Goal: Information Seeking & Learning: Learn about a topic

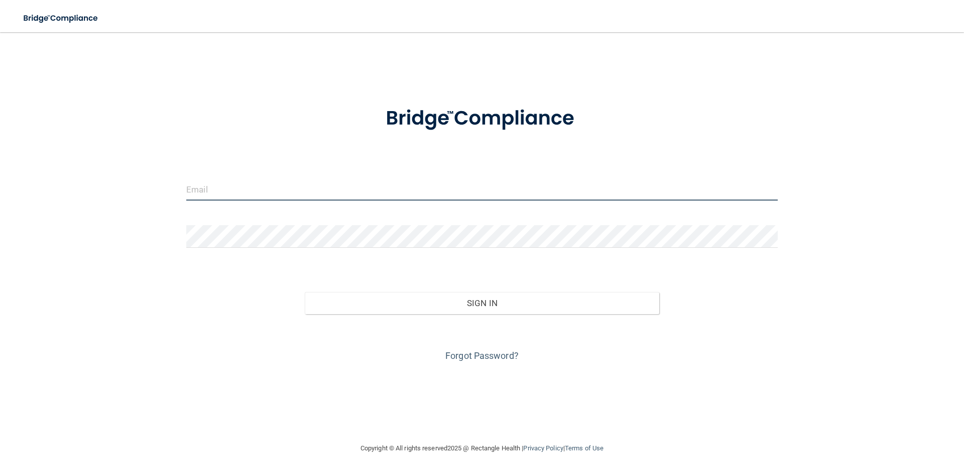
click at [304, 193] on input "email" at bounding box center [482, 189] width 592 height 23
type input "[PERSON_NAME][EMAIL_ADDRESS][PERSON_NAME][DOMAIN_NAME]"
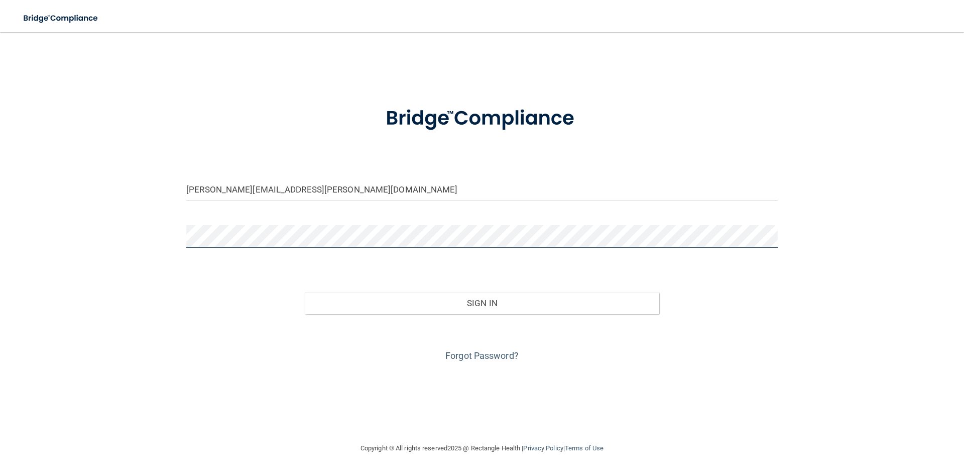
click at [305, 292] on button "Sign In" at bounding box center [482, 303] width 355 height 22
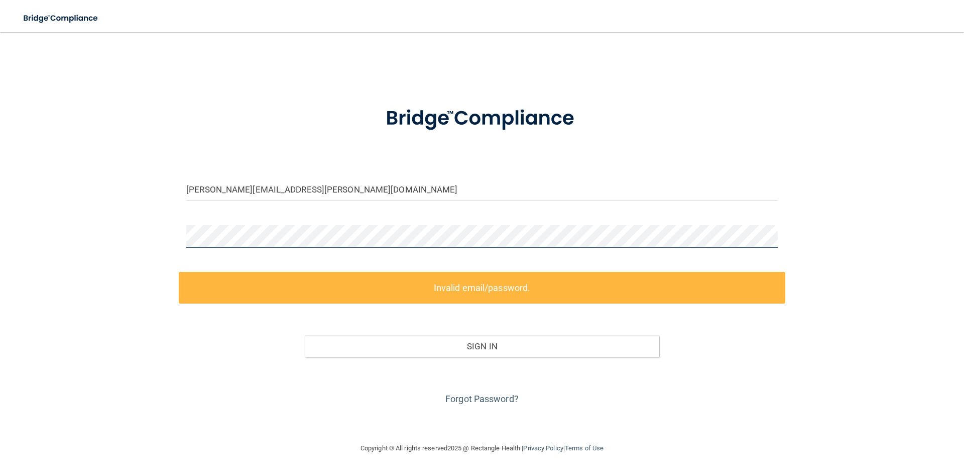
click at [86, 274] on div "jamie.ashmore@yahoo.com Invalid email/password. You don't have permission to ac…" at bounding box center [482, 237] width 924 height 390
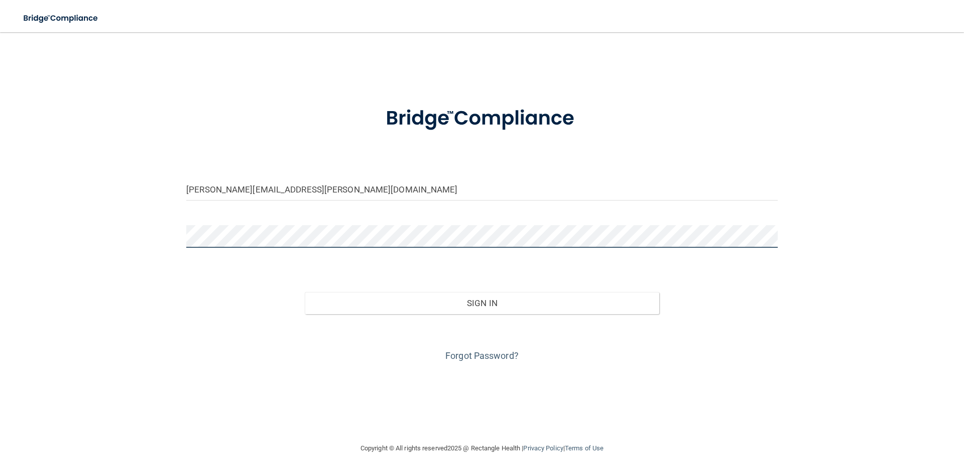
click at [305, 292] on button "Sign In" at bounding box center [482, 303] width 355 height 22
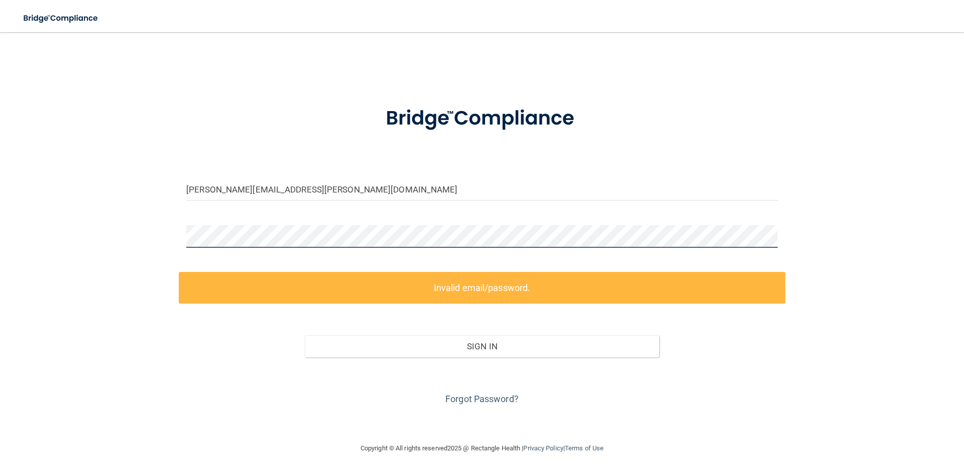
click at [62, 266] on div "jamie.ashmore@yahoo.com Invalid email/password. You don't have permission to ac…" at bounding box center [482, 237] width 924 height 390
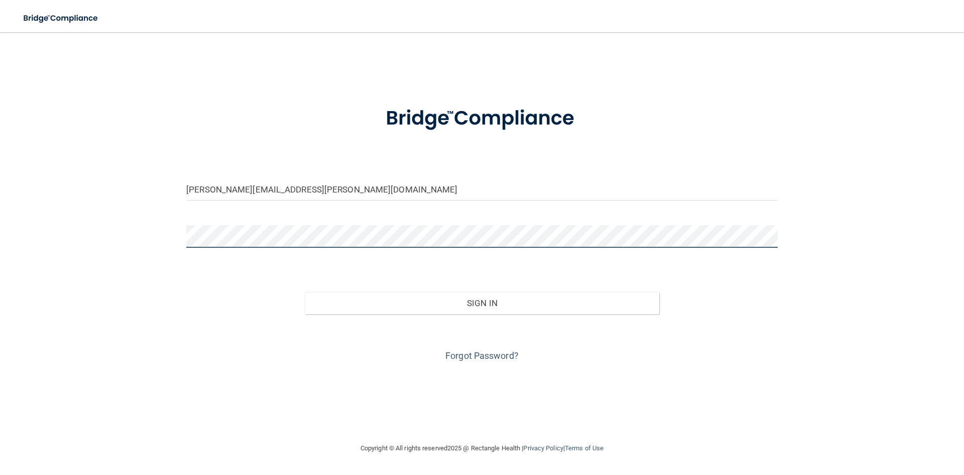
click at [305, 292] on button "Sign In" at bounding box center [482, 303] width 355 height 22
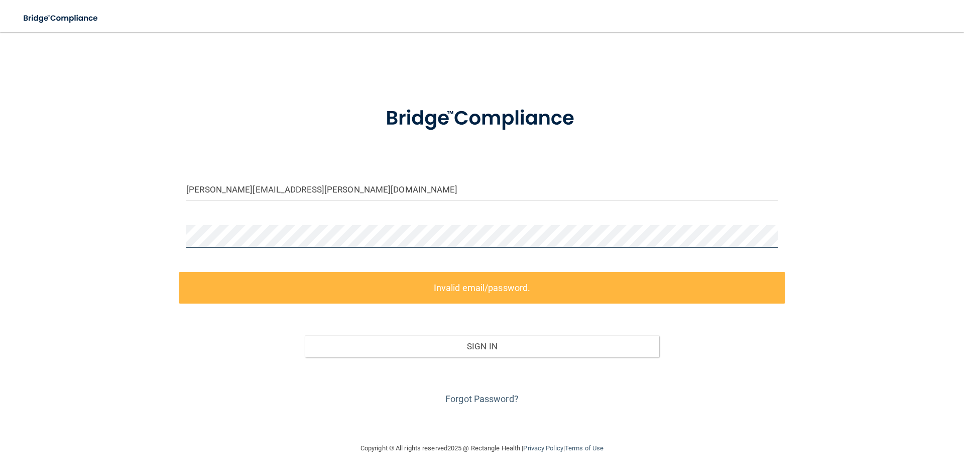
click at [130, 252] on div "jamie.ashmore@yahoo.com Invalid email/password. You don't have permission to ac…" at bounding box center [482, 237] width 924 height 390
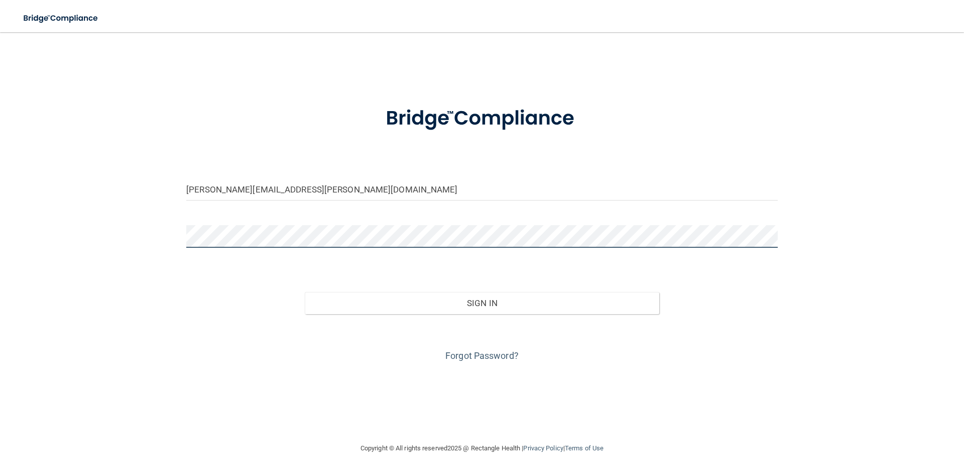
click at [305, 292] on button "Sign In" at bounding box center [482, 303] width 355 height 22
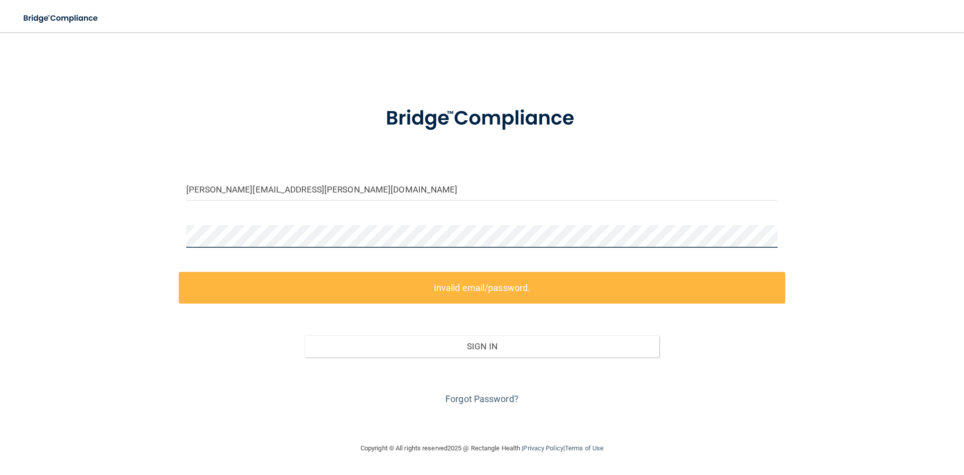
click at [130, 235] on div "jamie.ashmore@yahoo.com Invalid email/password. You don't have permission to ac…" at bounding box center [482, 237] width 924 height 390
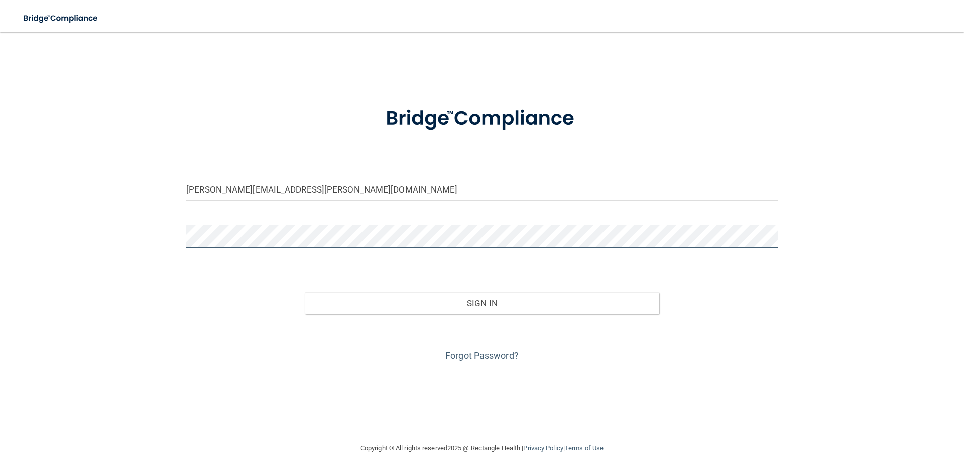
click at [305, 292] on button "Sign In" at bounding box center [482, 303] width 355 height 22
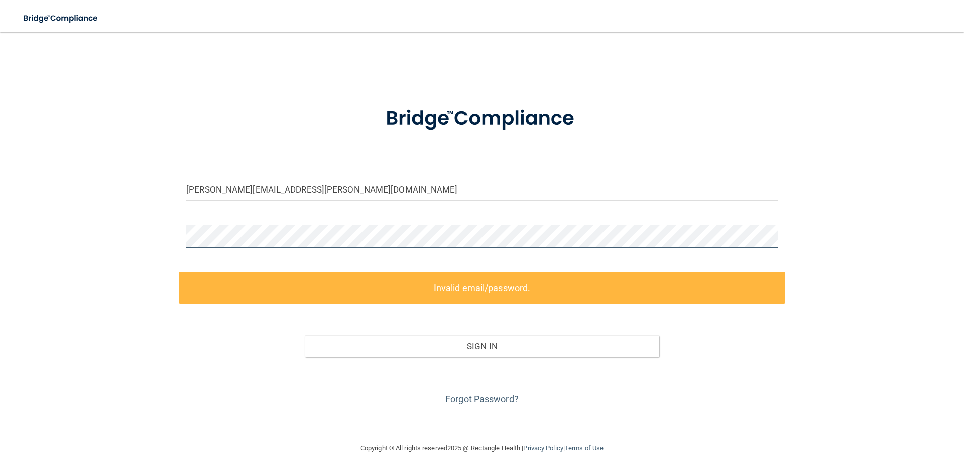
click at [59, 228] on div "jamie.ashmore@yahoo.com Invalid email/password. You don't have permission to ac…" at bounding box center [482, 237] width 924 height 390
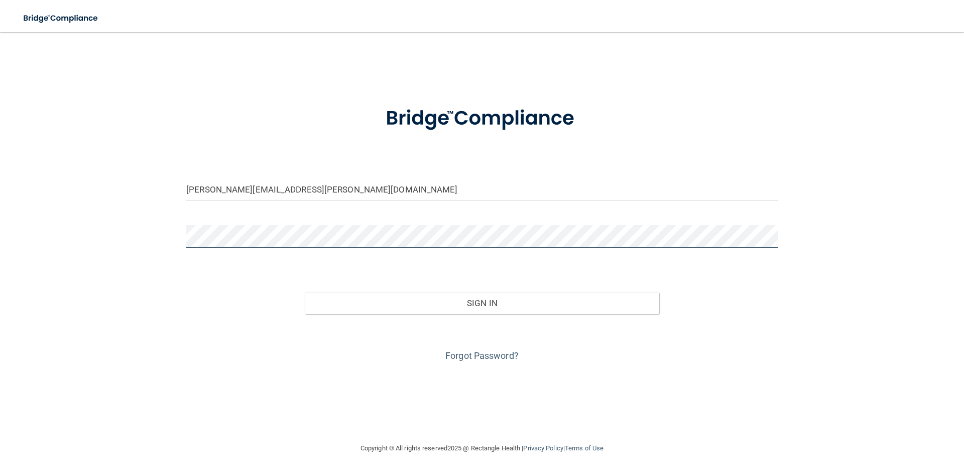
click at [305, 292] on button "Sign In" at bounding box center [482, 303] width 355 height 22
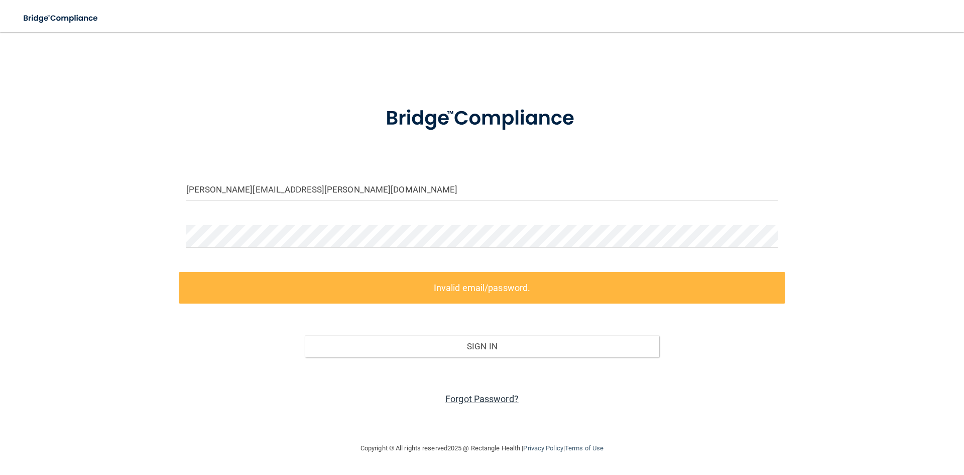
click at [482, 399] on link "Forgot Password?" at bounding box center [481, 398] width 73 height 11
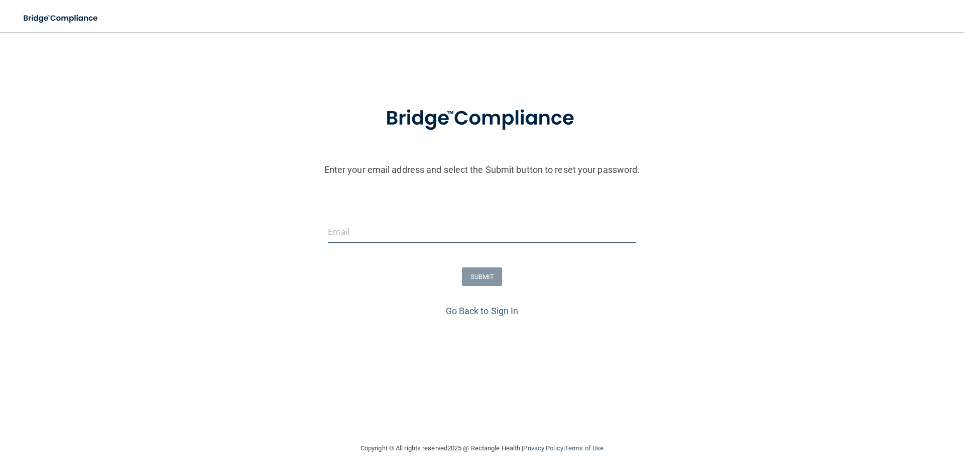
click at [423, 238] on input "email" at bounding box center [482, 231] width 308 height 23
type input "[PERSON_NAME][EMAIL_ADDRESS][PERSON_NAME][DOMAIN_NAME]"
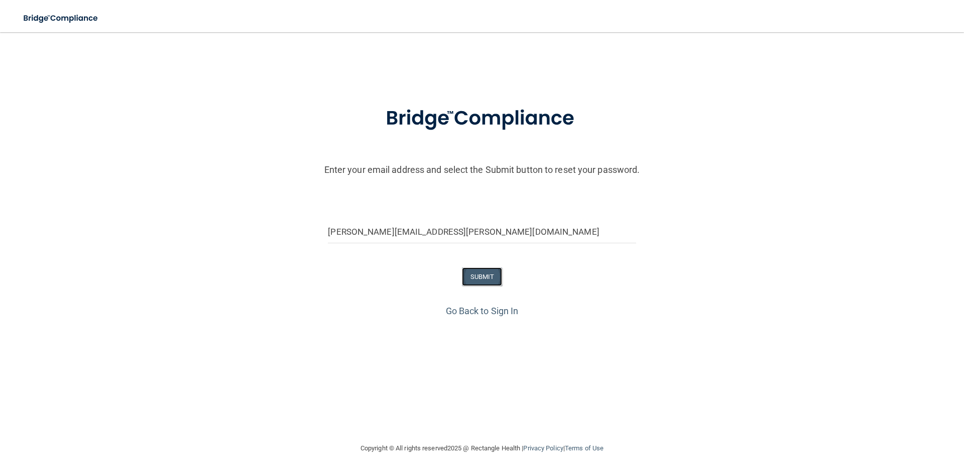
click at [478, 277] on button "SUBMIT" at bounding box center [482, 276] width 41 height 19
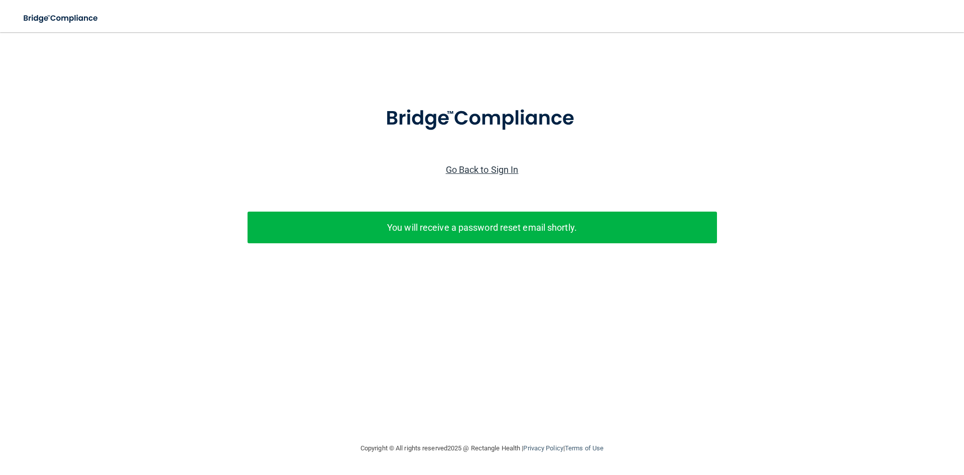
click at [467, 167] on link "Go Back to Sign In" at bounding box center [482, 169] width 73 height 11
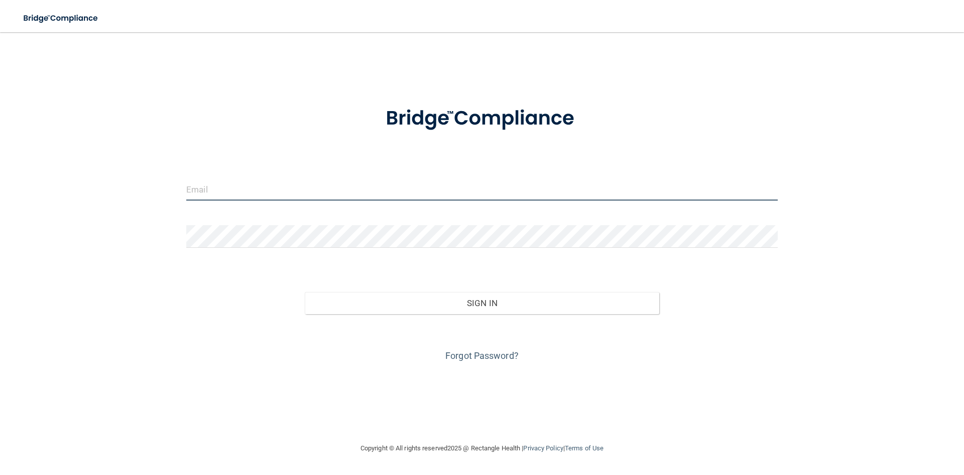
click at [475, 195] on input "email" at bounding box center [482, 189] width 592 height 23
type input "[PERSON_NAME][EMAIL_ADDRESS][PERSON_NAME][DOMAIN_NAME]"
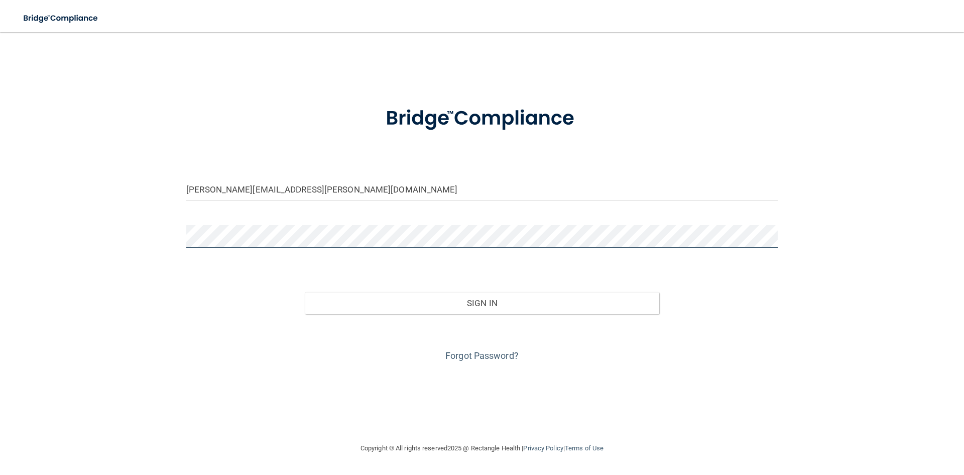
click at [305, 292] on button "Sign In" at bounding box center [482, 303] width 355 height 22
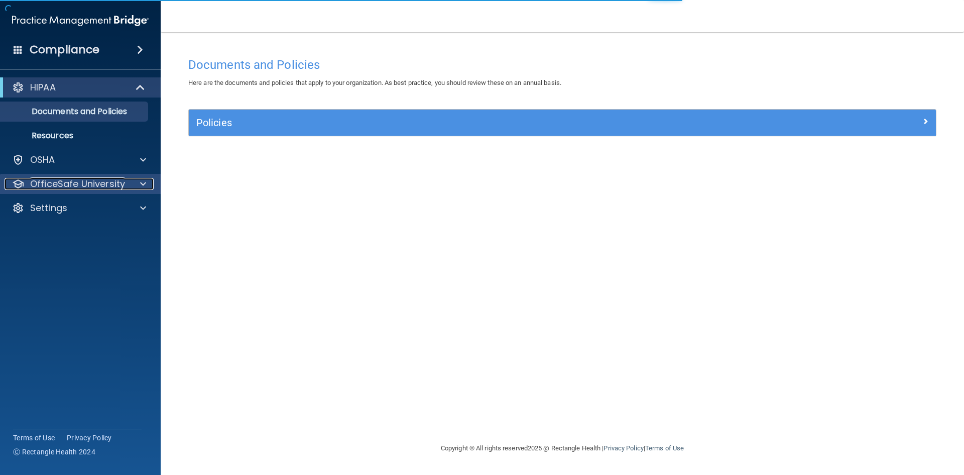
click at [122, 179] on p "OfficeSafe University" at bounding box center [77, 184] width 95 height 12
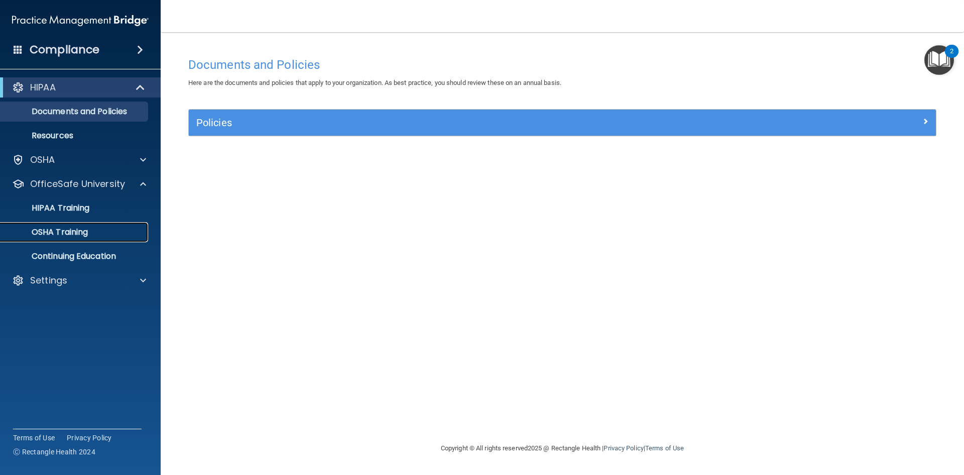
click at [108, 233] on div "OSHA Training" at bounding box center [75, 232] width 137 height 10
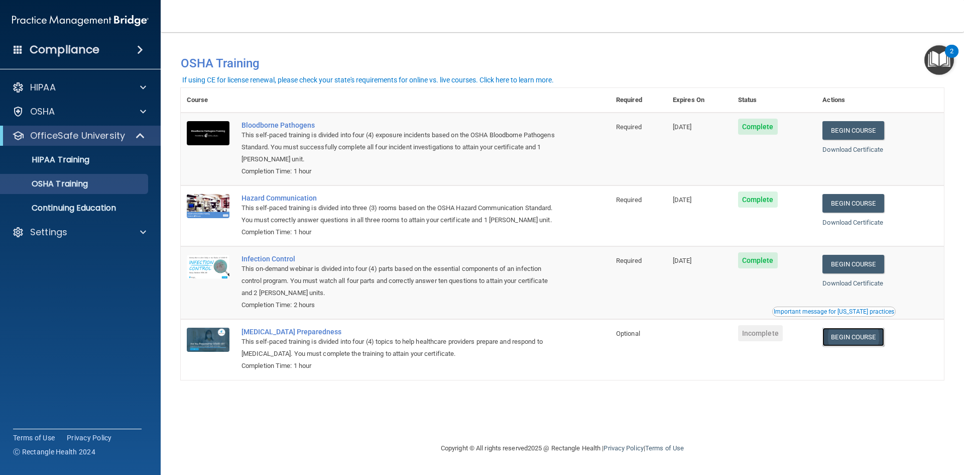
click at [861, 338] on link "Begin Course" at bounding box center [853, 336] width 61 height 19
click at [122, 50] on div "Compliance" at bounding box center [80, 50] width 161 height 22
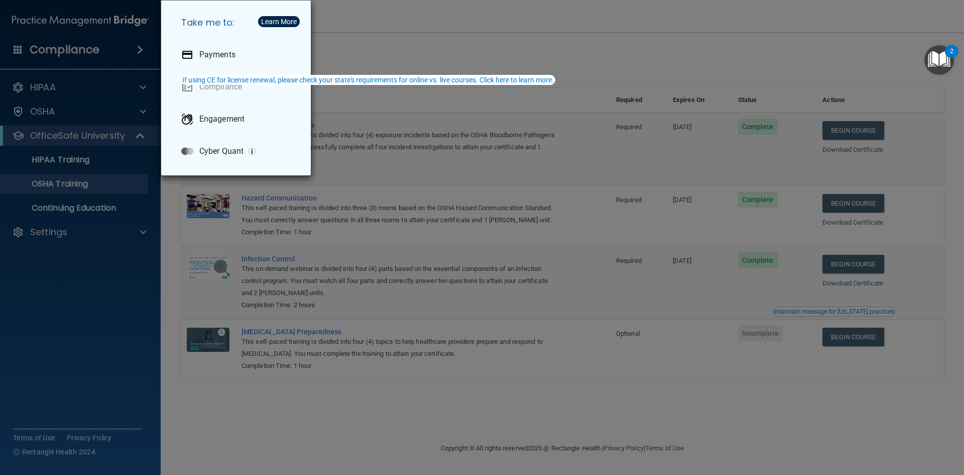
click at [127, 243] on div "Take me to: Payments Compliance Engagement Cyber Quant" at bounding box center [482, 237] width 964 height 475
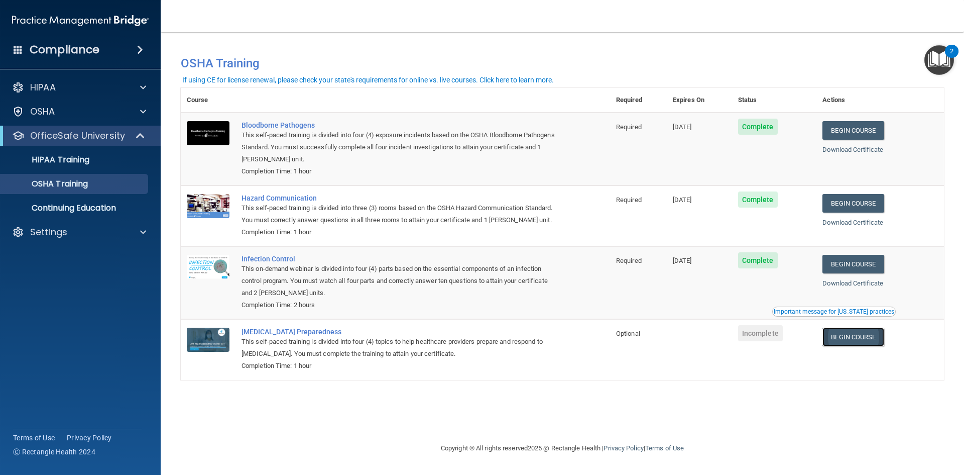
click at [872, 340] on link "Begin Course" at bounding box center [853, 336] width 61 height 19
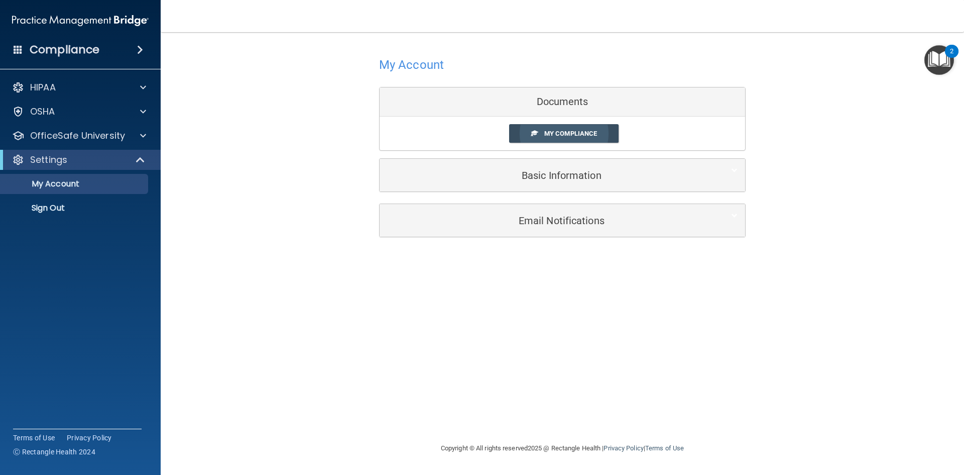
click at [558, 133] on span "My Compliance" at bounding box center [570, 134] width 53 height 8
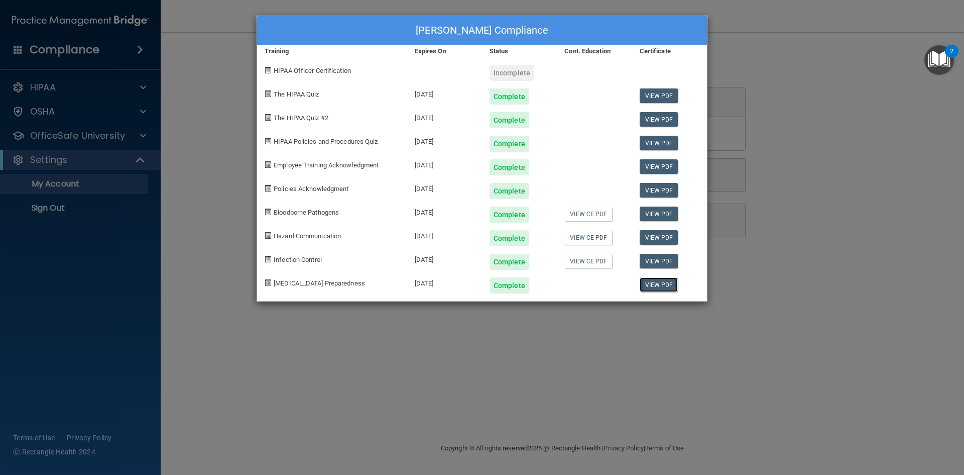
click at [663, 286] on link "View PDF" at bounding box center [659, 284] width 39 height 15
click at [205, 169] on div "[PERSON_NAME] Compliance Training Expires On Status Cont. Education Certificate…" at bounding box center [482, 237] width 964 height 475
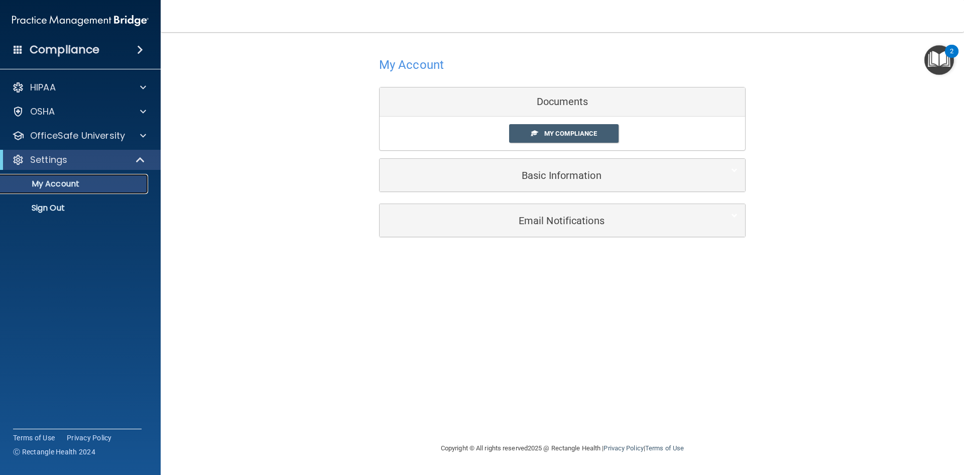
click at [85, 180] on p "My Account" at bounding box center [75, 184] width 137 height 10
click at [86, 134] on p "OfficeSafe University" at bounding box center [77, 136] width 95 height 12
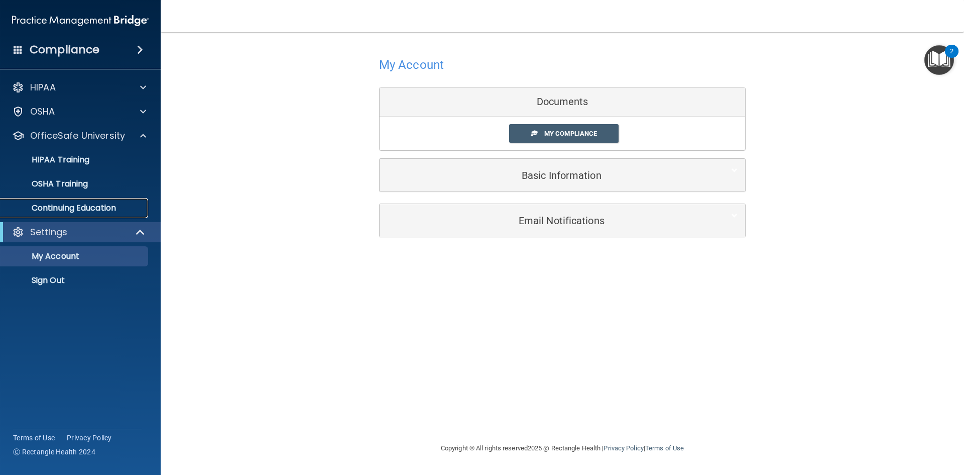
click at [108, 208] on p "Continuing Education" at bounding box center [75, 208] width 137 height 10
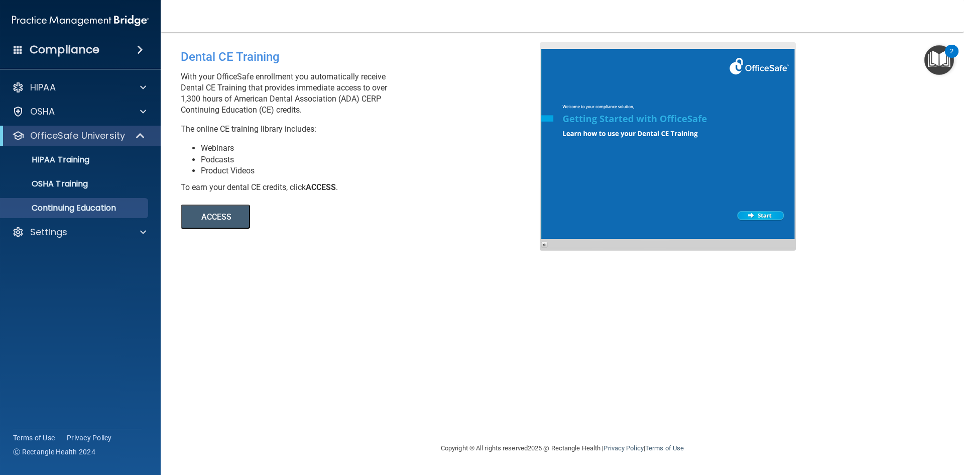
click at [223, 220] on button "ACCESS" at bounding box center [215, 216] width 69 height 24
click at [140, 133] on span at bounding box center [141, 136] width 9 height 12
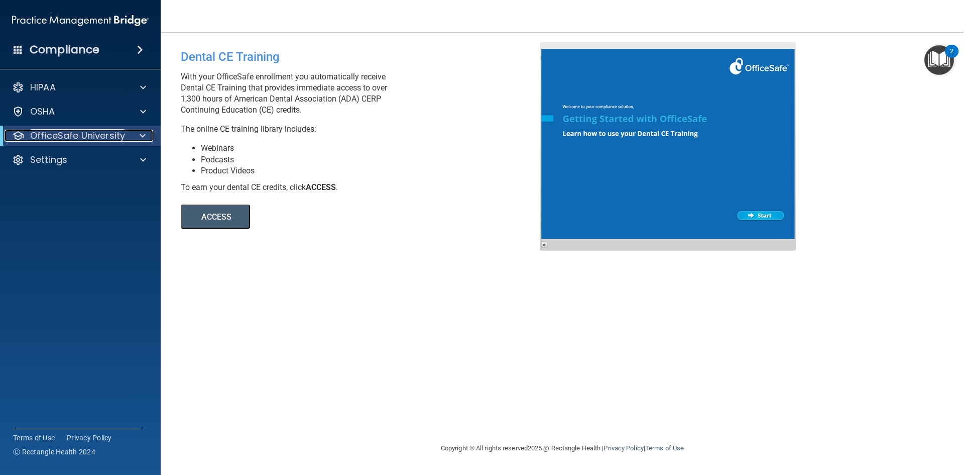
click at [49, 132] on p "OfficeSafe University" at bounding box center [77, 136] width 95 height 12
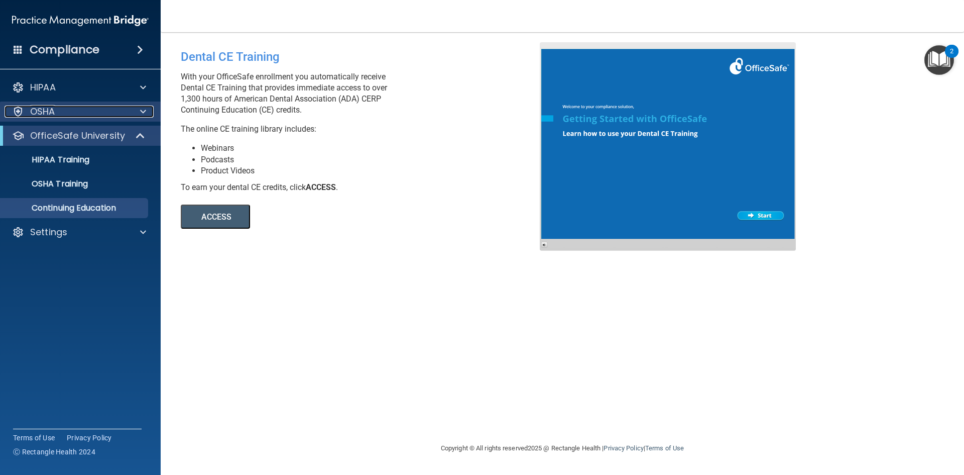
click at [58, 116] on div "OSHA" at bounding box center [67, 111] width 125 height 12
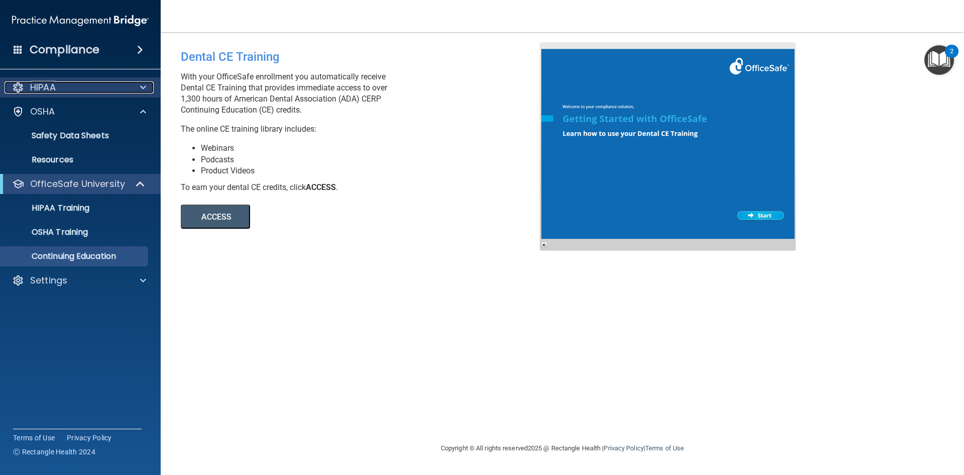
click at [65, 87] on div "HIPAA" at bounding box center [67, 87] width 125 height 12
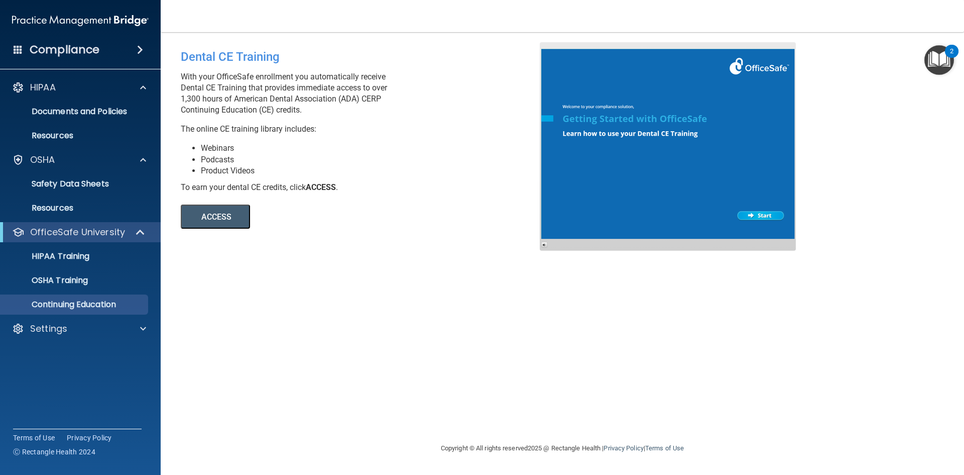
click at [89, 48] on h4 "Compliance" at bounding box center [65, 50] width 70 height 14
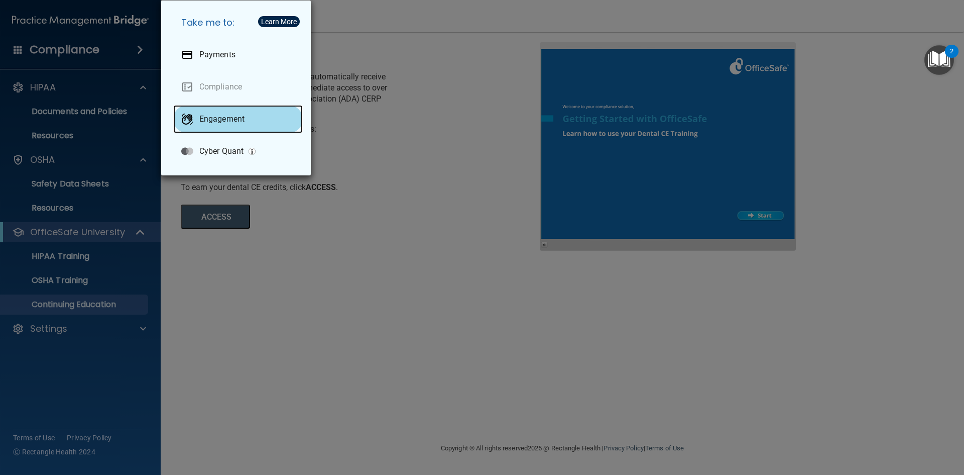
click at [247, 118] on div "Engagement" at bounding box center [238, 119] width 130 height 28
click at [115, 84] on div "Take me to: Payments Compliance Engagement Cyber Quant" at bounding box center [482, 237] width 964 height 475
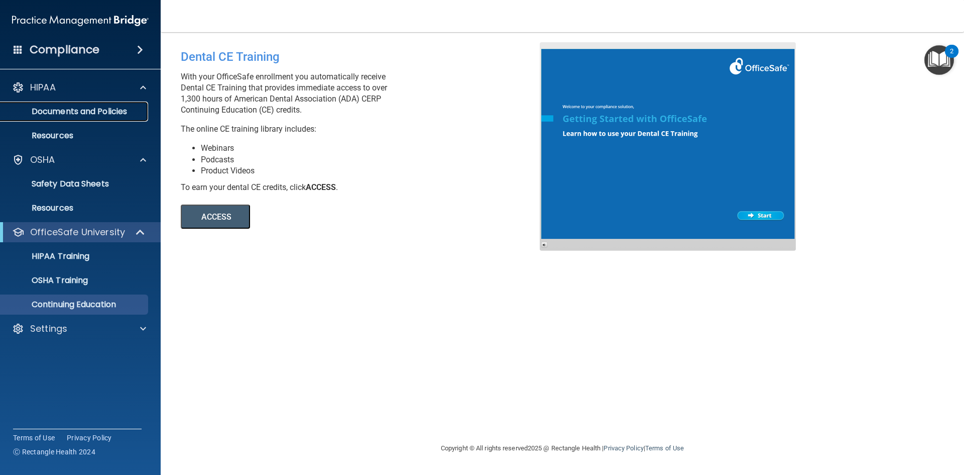
click at [136, 109] on p "Documents and Policies" at bounding box center [75, 111] width 137 height 10
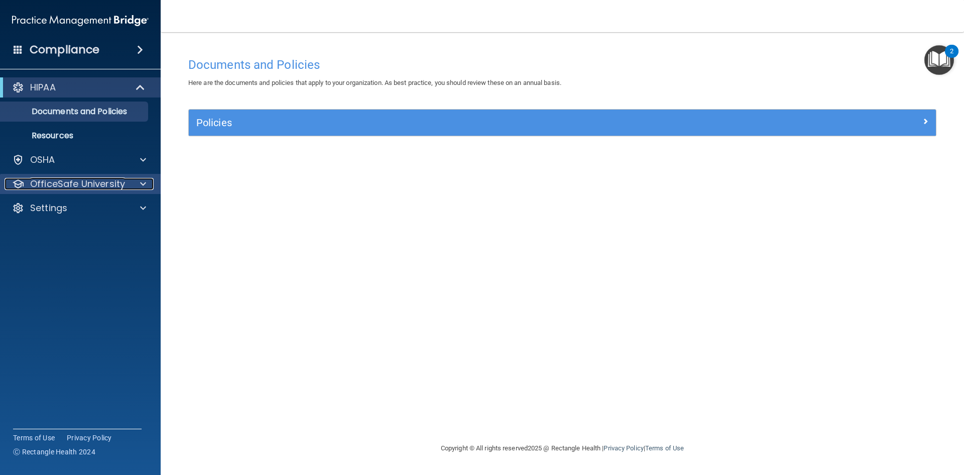
click at [141, 186] on span at bounding box center [143, 184] width 6 height 12
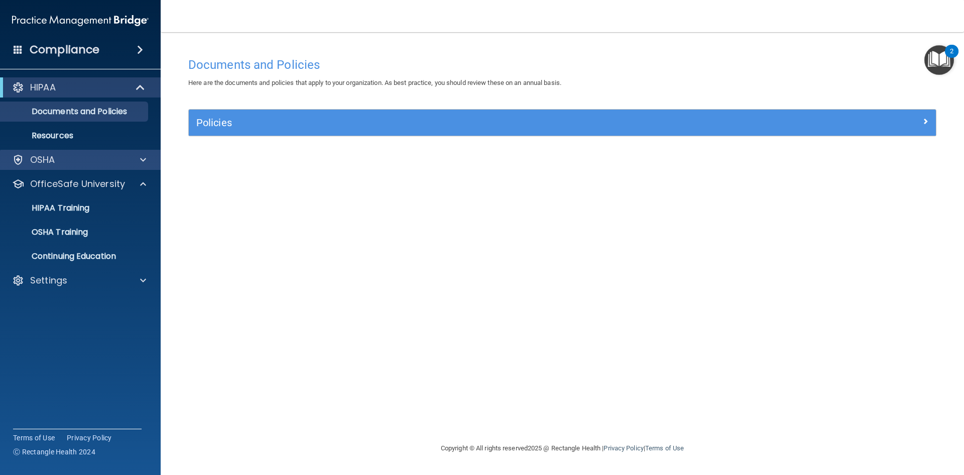
click at [137, 169] on div "OSHA" at bounding box center [80, 160] width 161 height 20
click at [137, 163] on div at bounding box center [141, 160] width 25 height 12
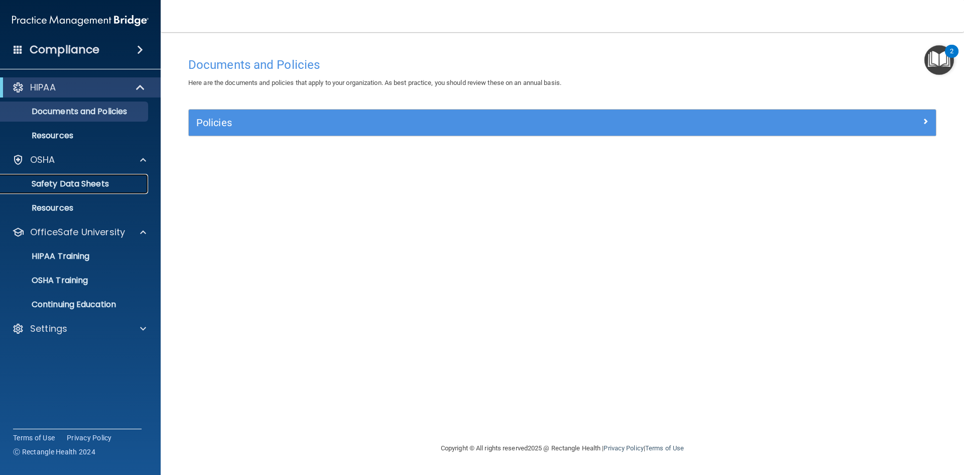
click at [106, 189] on link "Safety Data Sheets" at bounding box center [69, 184] width 158 height 20
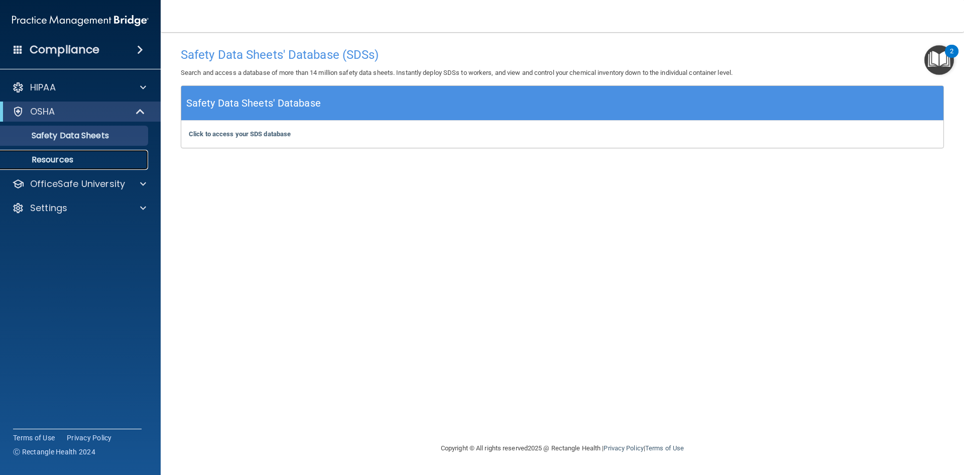
click at [99, 155] on p "Resources" at bounding box center [75, 160] width 137 height 10
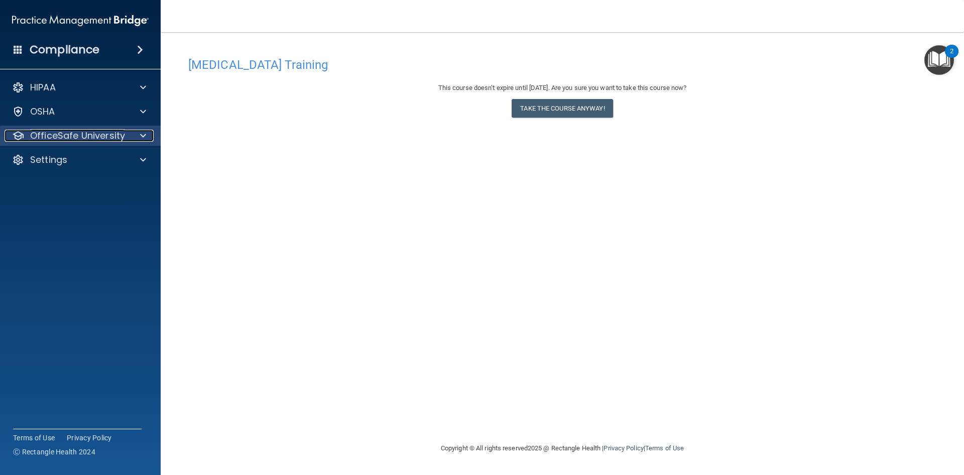
click at [136, 136] on div at bounding box center [141, 136] width 25 height 12
click at [68, 131] on p "OfficeSafe University" at bounding box center [77, 136] width 95 height 12
click at [101, 137] on p "OfficeSafe University" at bounding box center [77, 136] width 95 height 12
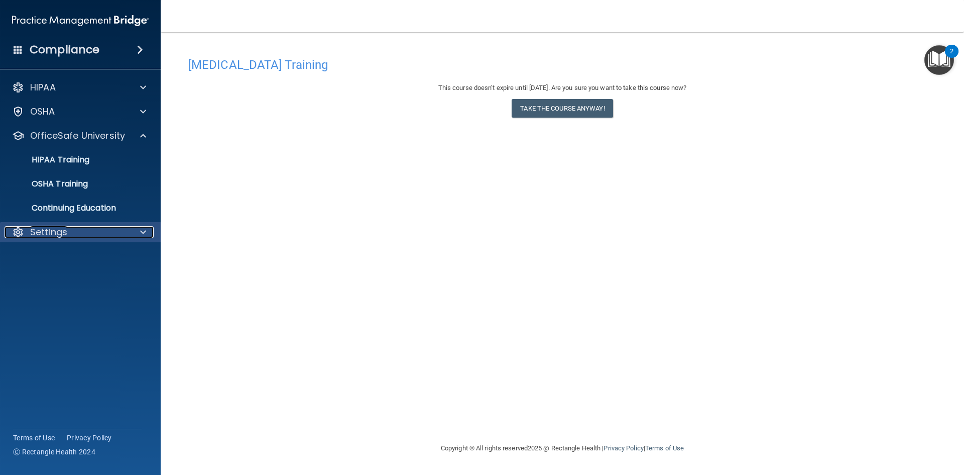
click at [103, 231] on div "Settings" at bounding box center [67, 232] width 125 height 12
click at [100, 253] on p "My Account" at bounding box center [75, 256] width 137 height 10
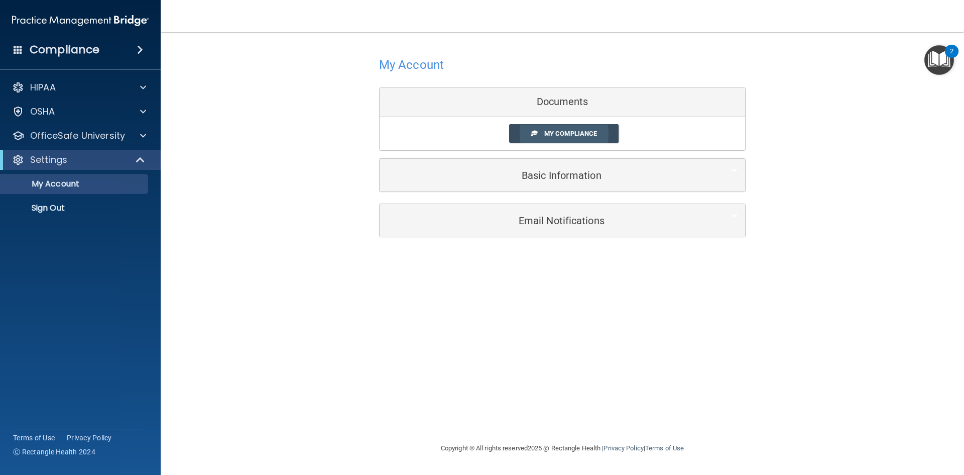
click at [583, 128] on link "My Compliance" at bounding box center [564, 133] width 110 height 19
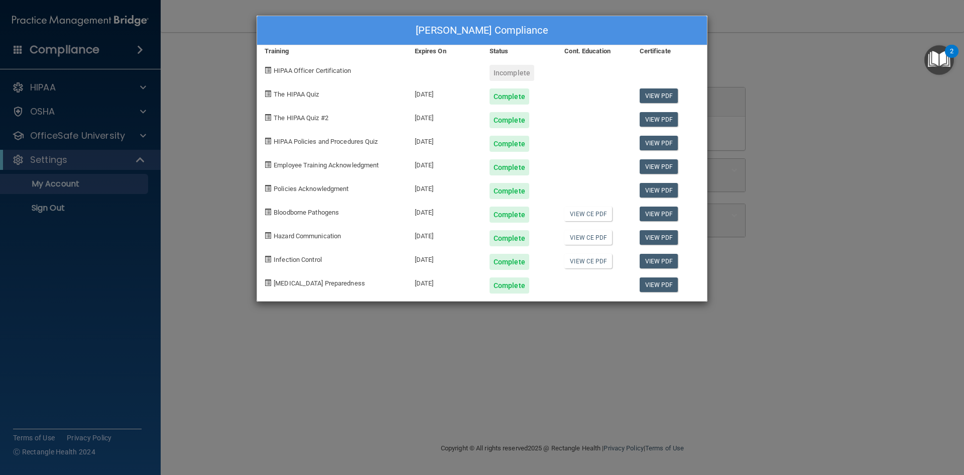
click at [770, 132] on div "[PERSON_NAME] Compliance Training Expires On Status Cont. Education Certificate…" at bounding box center [482, 237] width 964 height 475
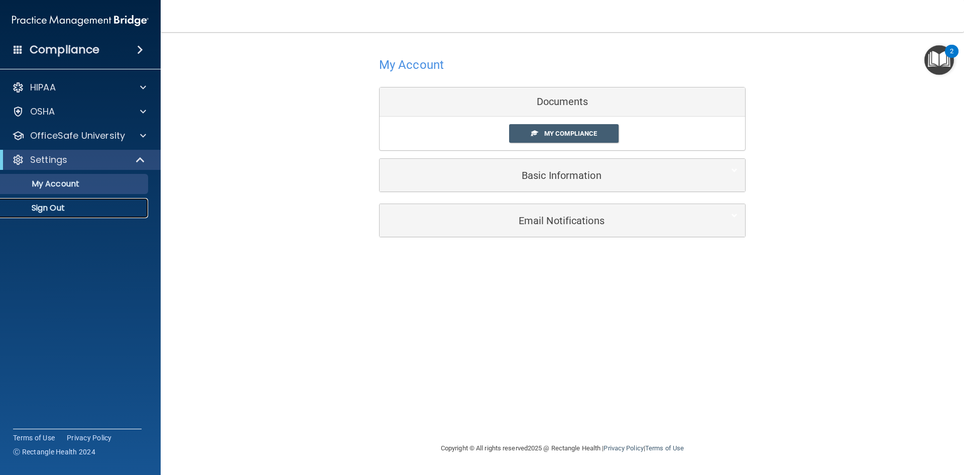
click at [50, 204] on p "Sign Out" at bounding box center [75, 208] width 137 height 10
